Goal: Task Accomplishment & Management: Manage account settings

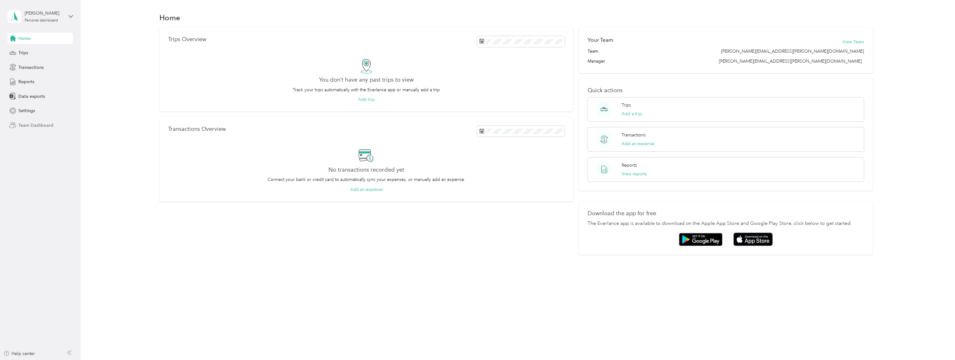
click at [43, 123] on span "Team Dashboard" at bounding box center [35, 125] width 35 height 7
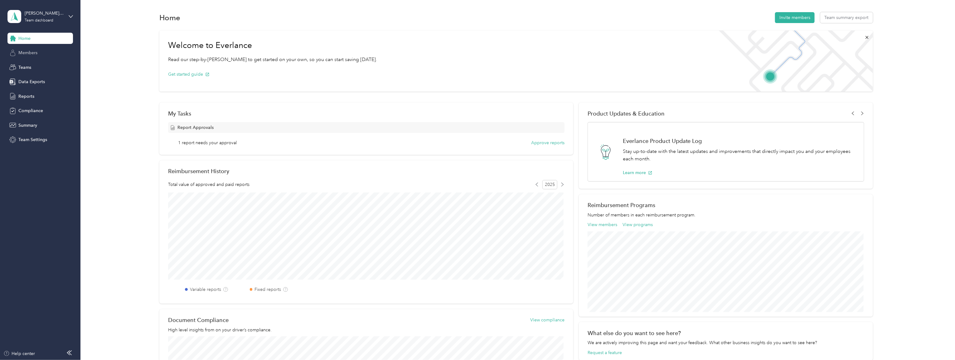
click at [29, 51] on span "Members" at bounding box center [27, 53] width 19 height 7
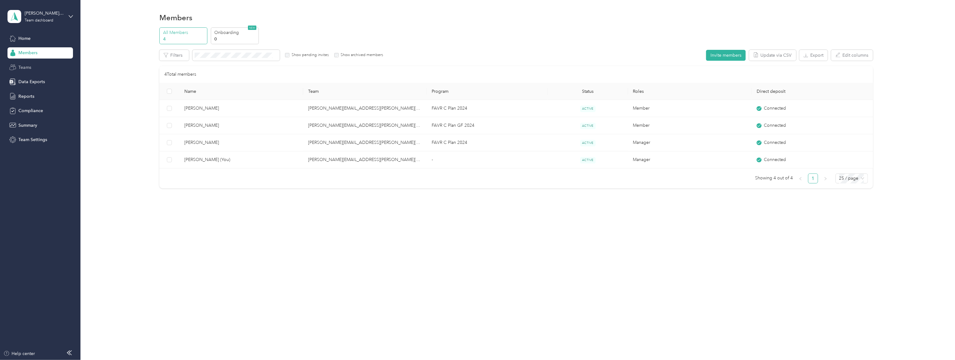
click at [28, 65] on span "Teams" at bounding box center [24, 67] width 13 height 7
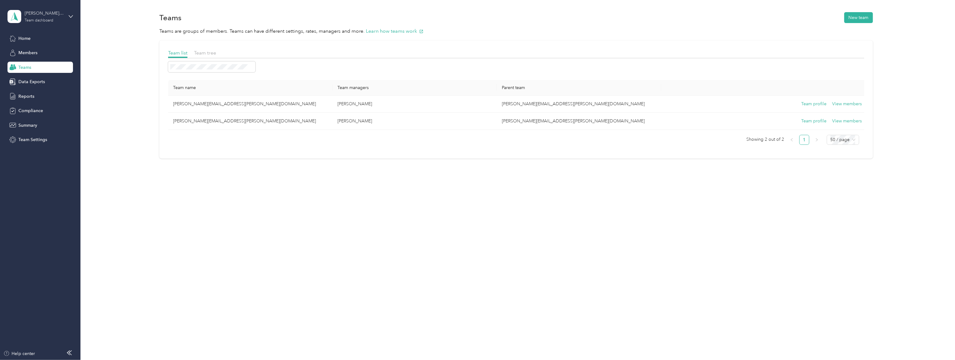
click at [40, 19] on div "Team dashboard" at bounding box center [39, 21] width 29 height 4
click at [140, 184] on div "Teams New team Teams are groups of members. Teams can have different settings, …" at bounding box center [515, 98] width 871 height 196
click at [29, 110] on span "Compliance" at bounding box center [30, 111] width 25 height 7
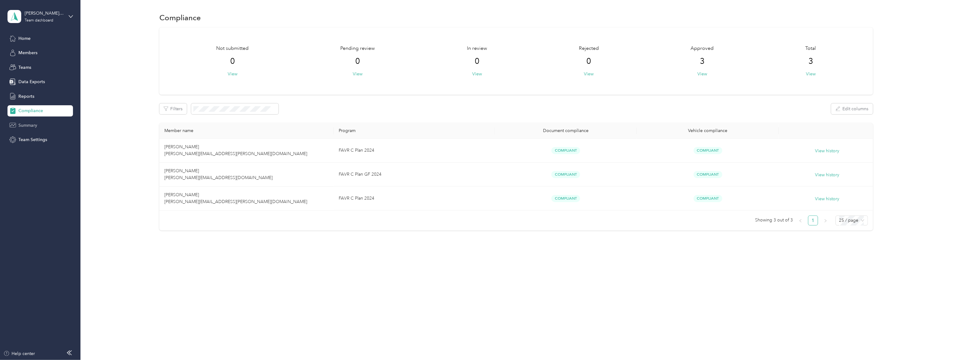
click at [27, 125] on span "Summary" at bounding box center [27, 125] width 19 height 7
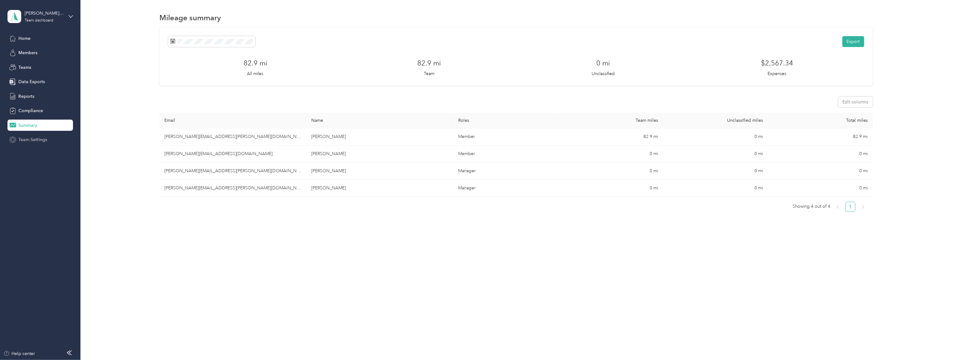
click at [29, 137] on span "Team Settings" at bounding box center [32, 140] width 29 height 7
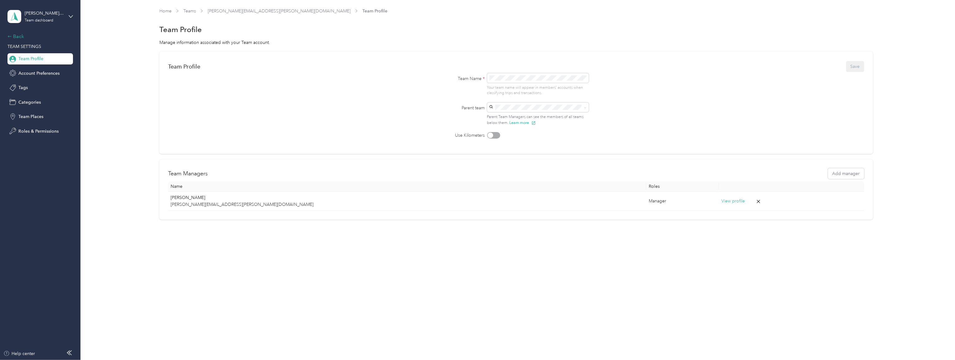
click at [12, 35] on div "Back" at bounding box center [38, 36] width 62 height 7
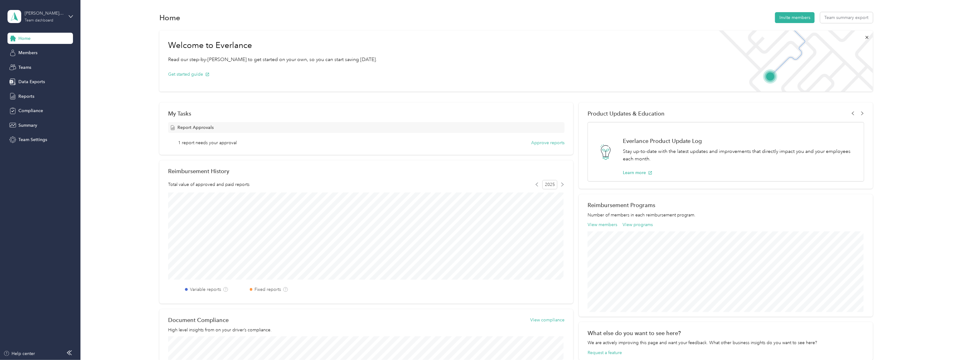
click at [43, 19] on div "Team dashboard" at bounding box center [39, 21] width 29 height 4
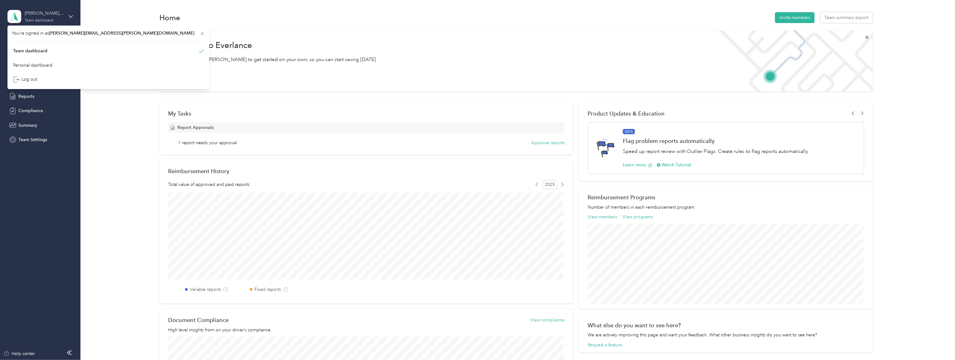
click at [52, 17] on div "[PERSON_NAME][EMAIL_ADDRESS][PERSON_NAME][DOMAIN_NAME] Team dashboard" at bounding box center [44, 16] width 39 height 12
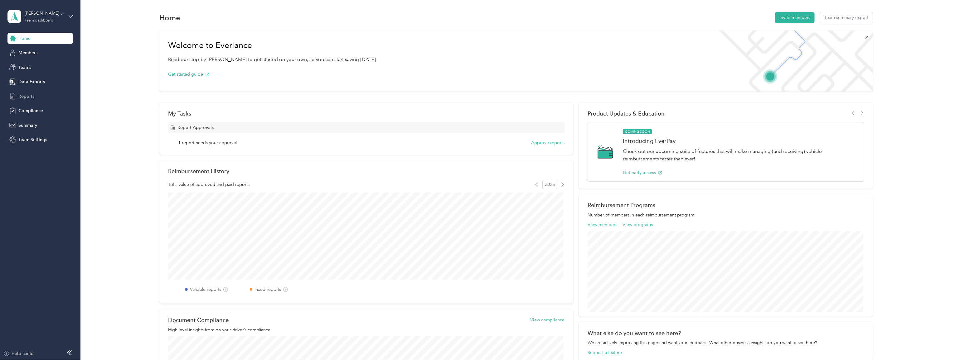
click at [26, 95] on span "Reports" at bounding box center [26, 96] width 16 height 7
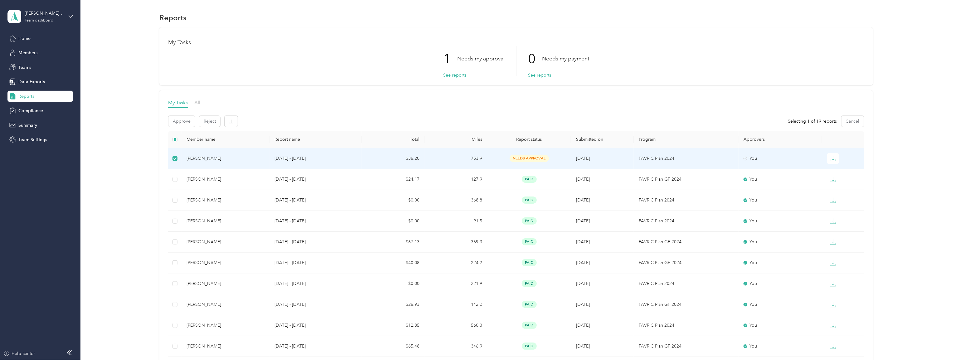
click at [189, 157] on div "[PERSON_NAME]" at bounding box center [225, 158] width 78 height 7
click at [200, 157] on div "[PERSON_NAME]" at bounding box center [225, 158] width 78 height 7
click at [524, 157] on span "needs approval" at bounding box center [529, 158] width 39 height 7
click at [450, 74] on button "See reports" at bounding box center [454, 75] width 23 height 7
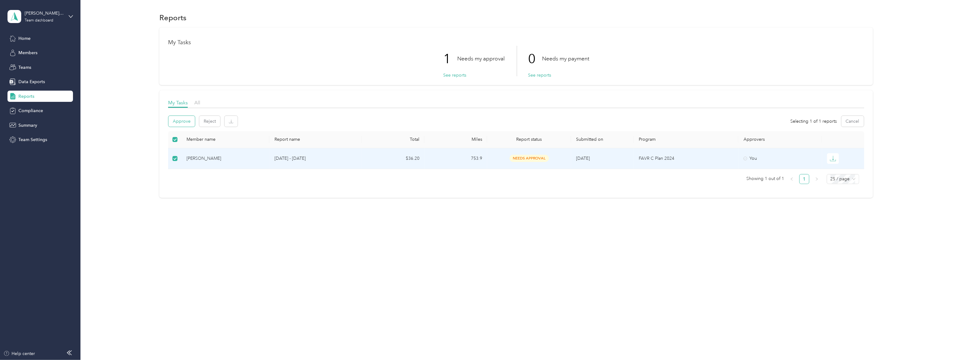
click at [182, 120] on button "Approve" at bounding box center [181, 121] width 27 height 11
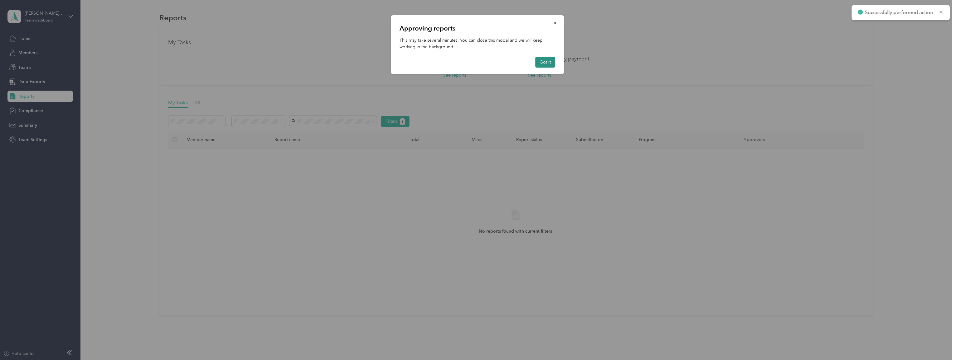
click at [542, 63] on button "Got it" at bounding box center [545, 62] width 20 height 11
